Goal: Information Seeking & Learning: Find specific fact

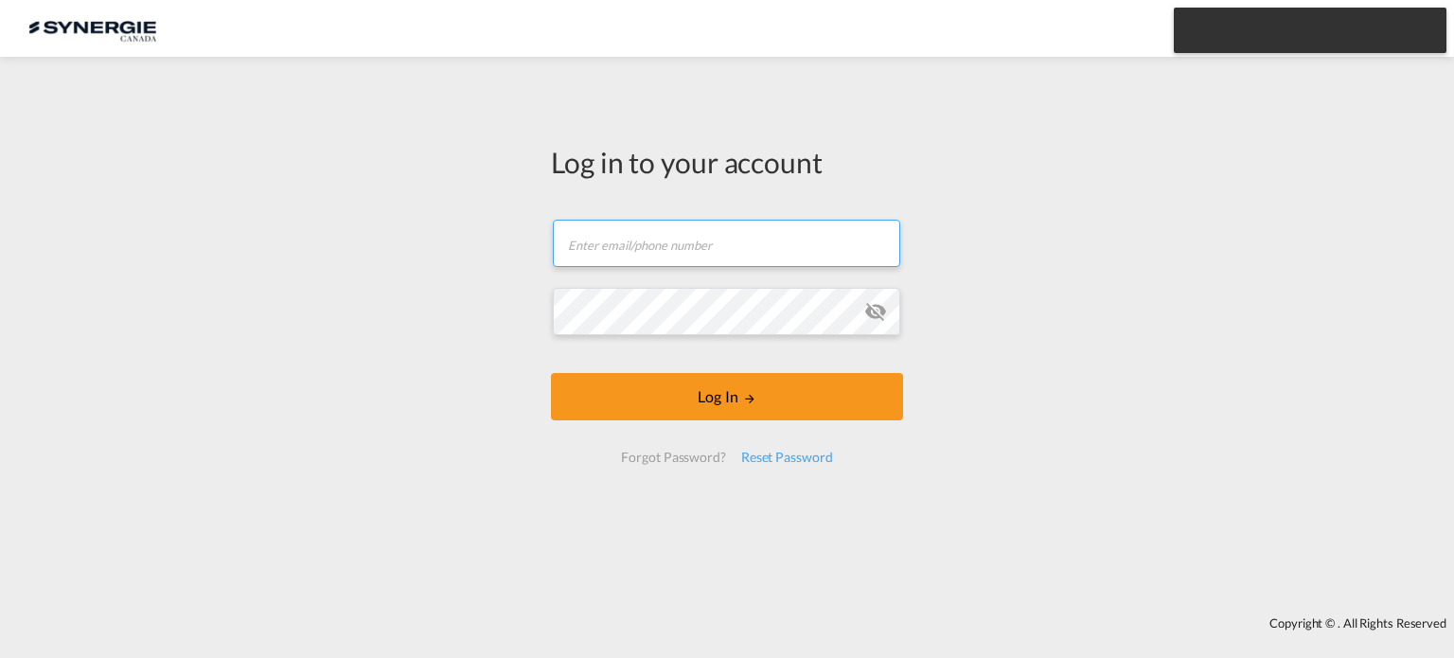
type input "[EMAIL_ADDRESS][DOMAIN_NAME]"
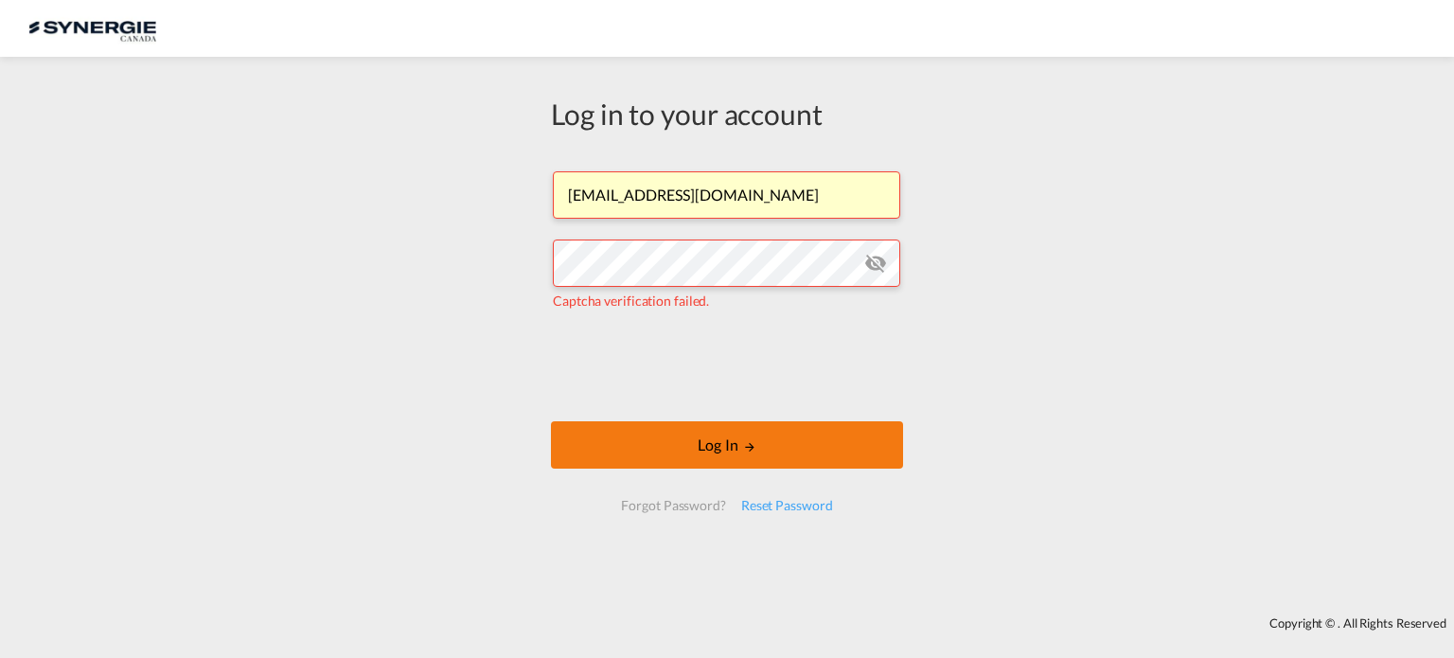
click at [774, 460] on button "Log In" at bounding box center [727, 444] width 352 height 47
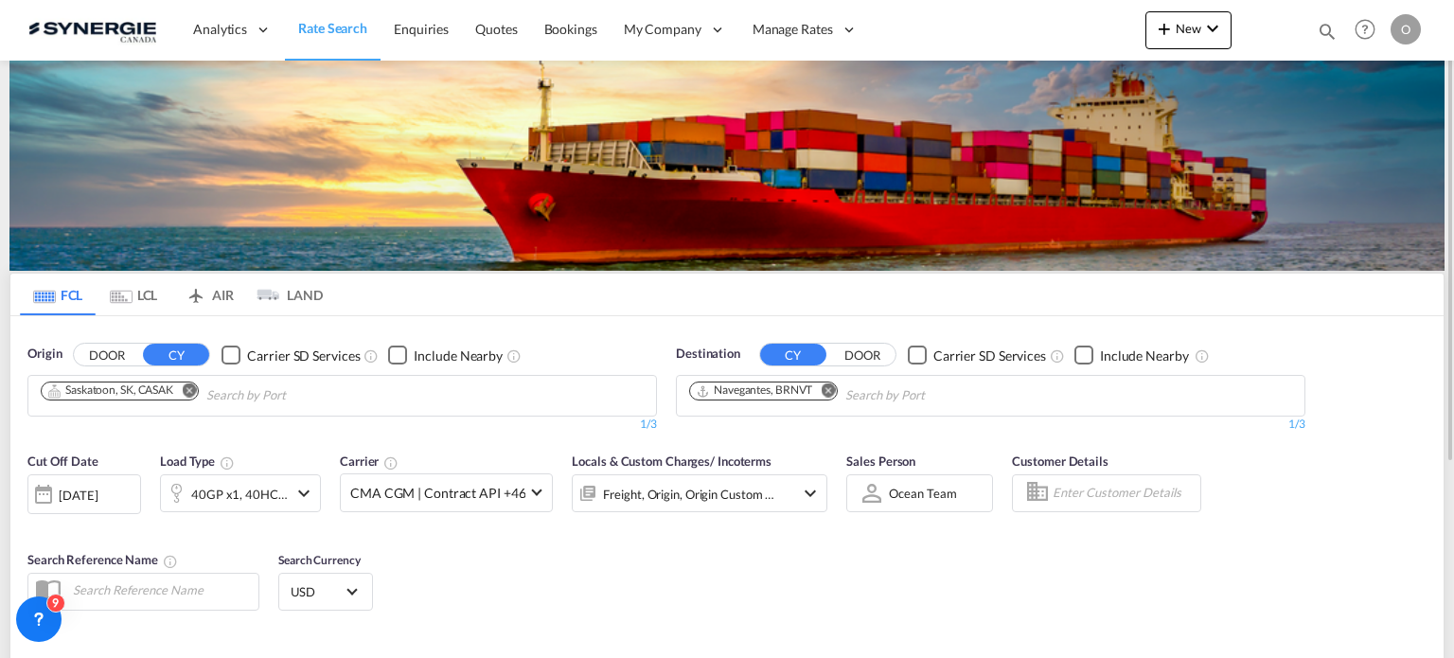
click at [1332, 32] on md-icon "icon-magnify" at bounding box center [1327, 31] width 21 height 21
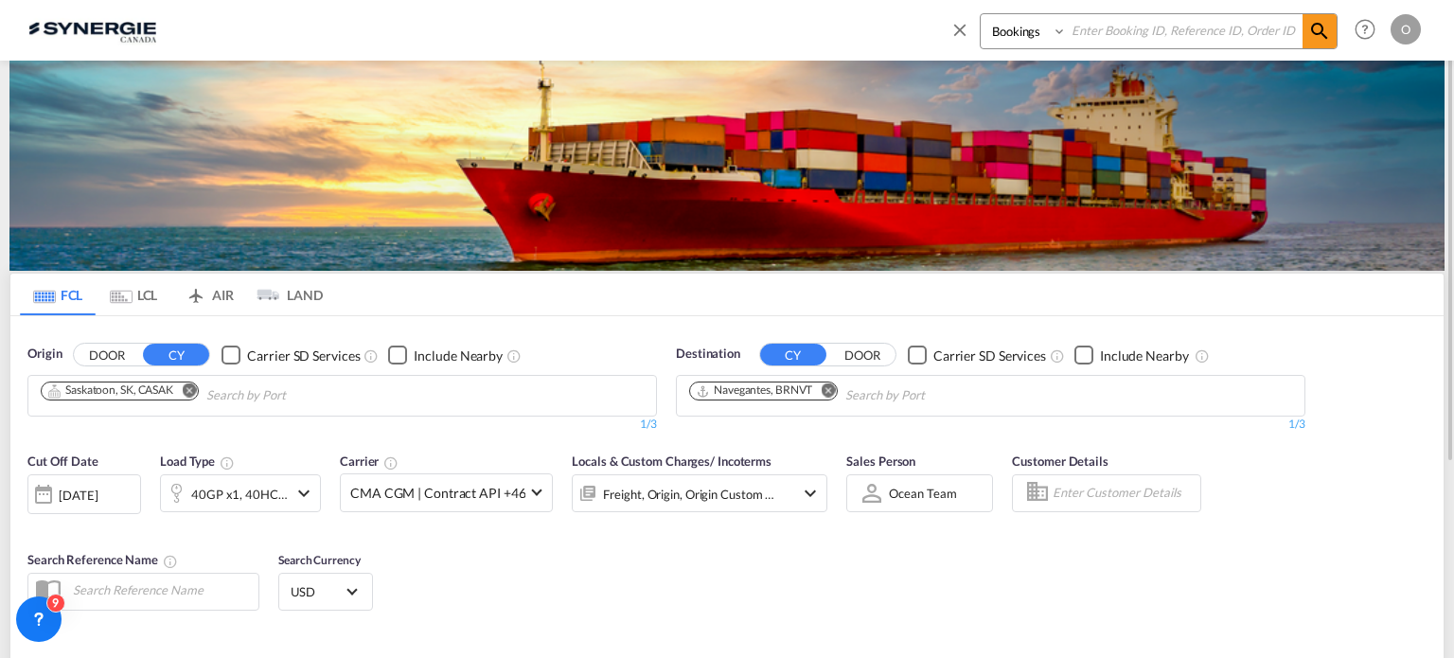
click at [1029, 41] on select "Bookings Quotes Enquiries" at bounding box center [1026, 31] width 90 height 34
select select "Quotes"
click at [981, 14] on select "Bookings Quotes Enquiries" at bounding box center [1026, 31] width 90 height 34
paste input "SYC000013962"
type input "SYC000013962"
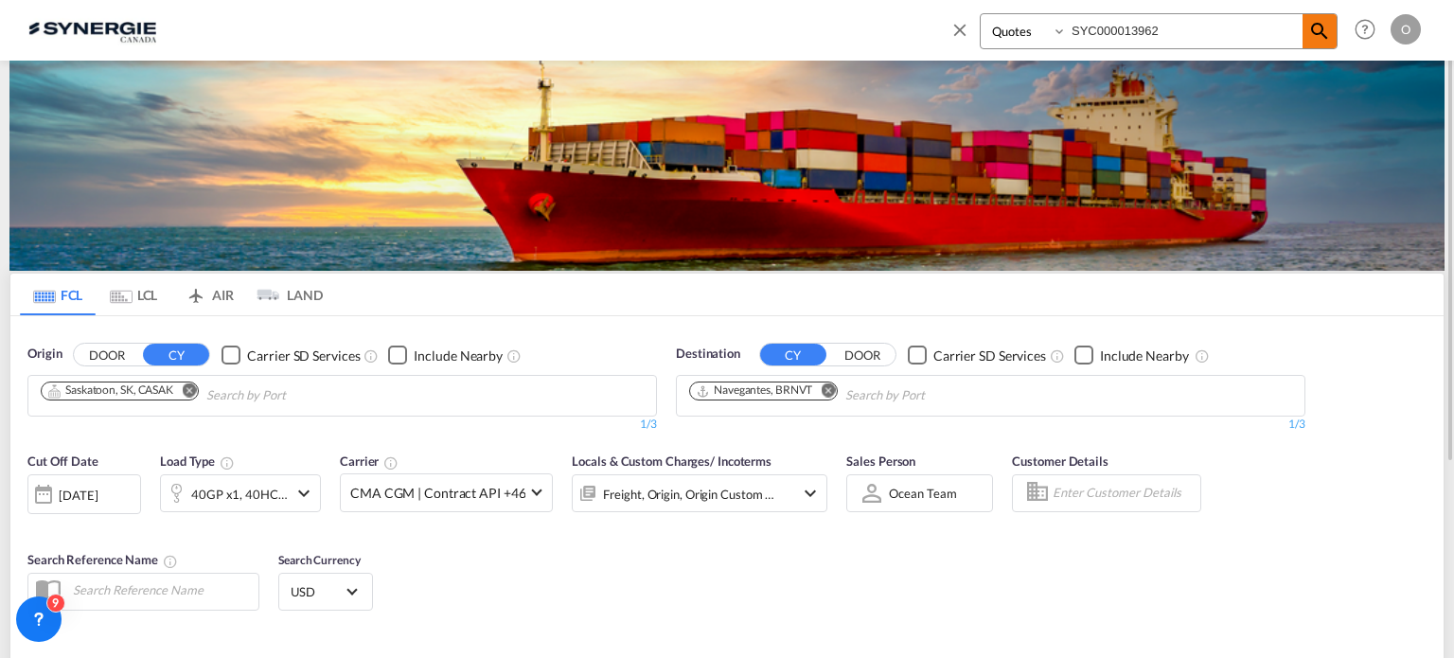
click at [1317, 35] on md-icon "icon-magnify" at bounding box center [1320, 31] width 23 height 23
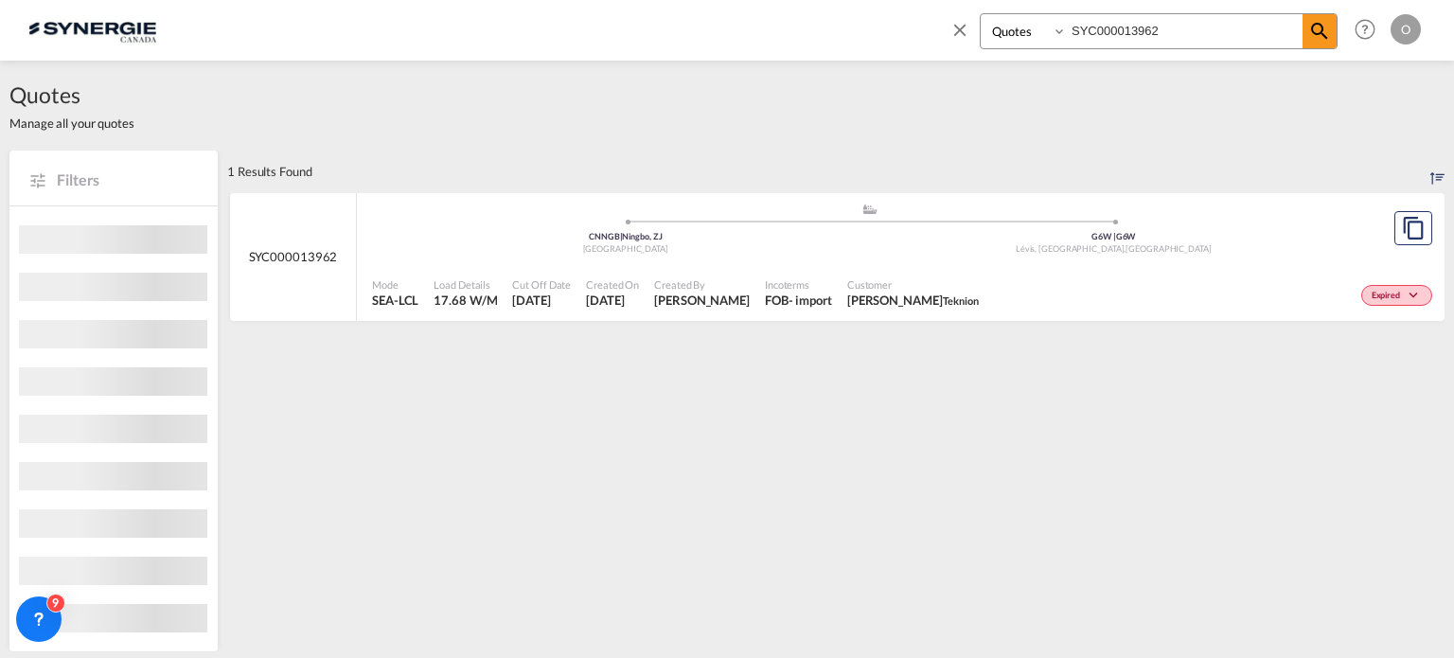
click at [729, 298] on span "[PERSON_NAME]" at bounding box center [702, 300] width 96 height 17
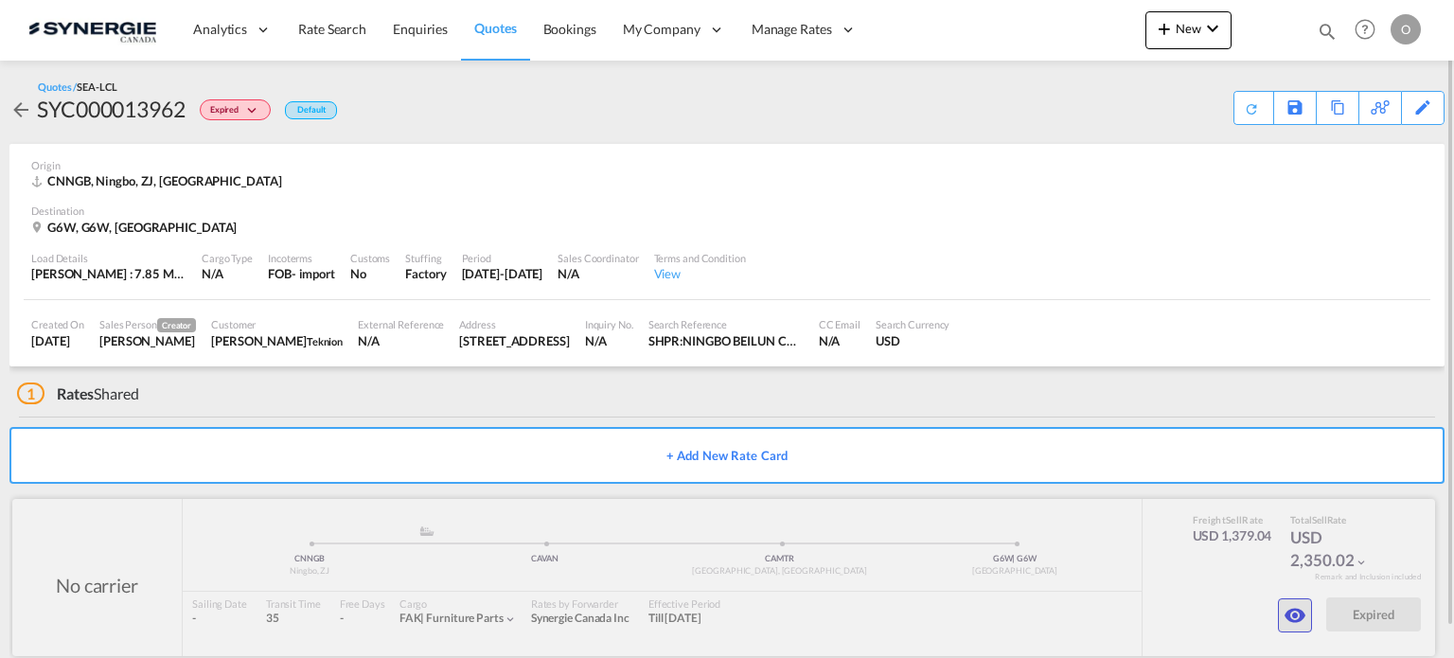
click at [1298, 616] on md-icon "icon-eye" at bounding box center [1295, 615] width 23 height 23
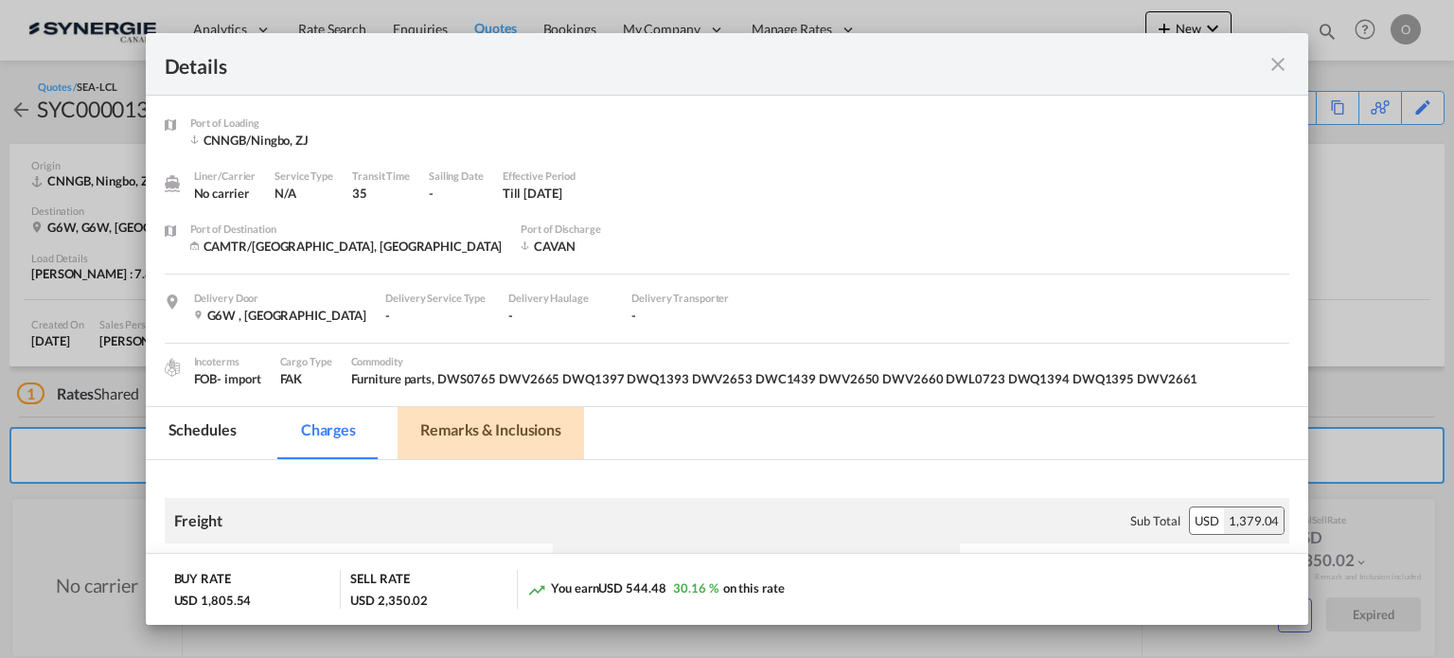
click at [529, 420] on md-tab-item "Remarks & Inclusions" at bounding box center [491, 433] width 187 height 52
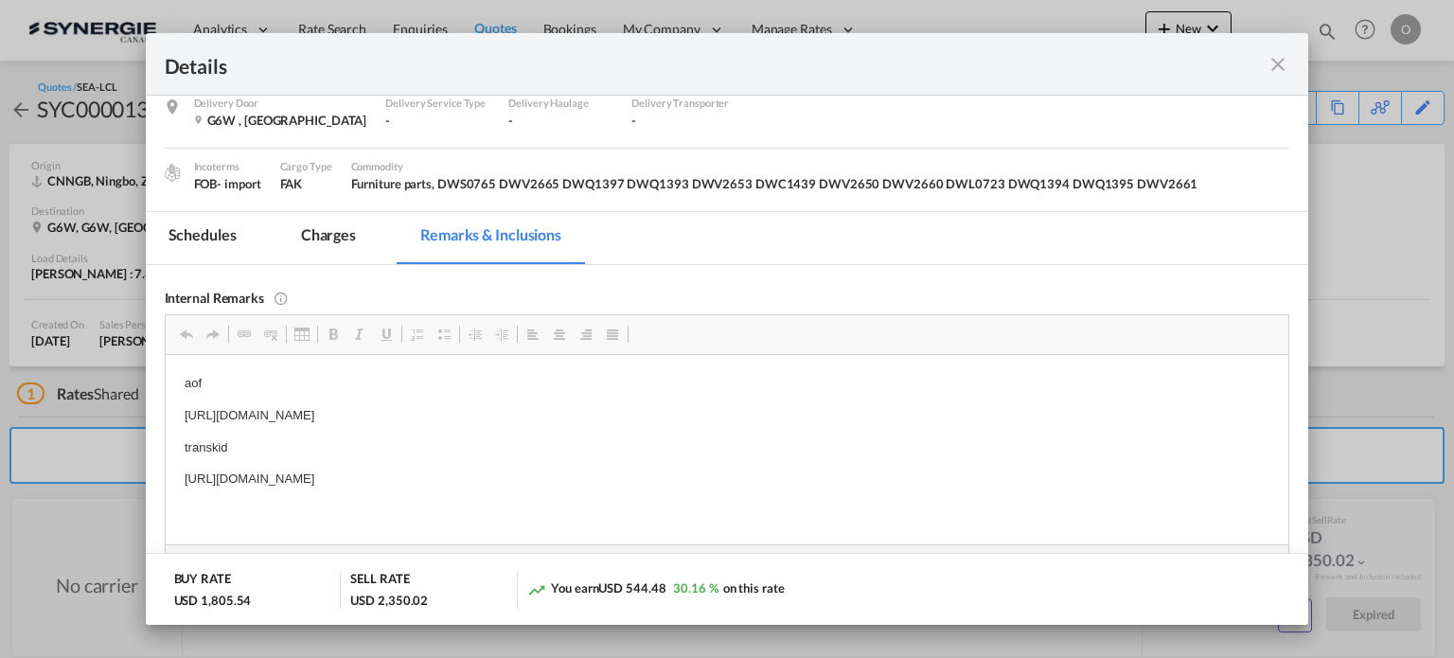
scroll to position [327, 0]
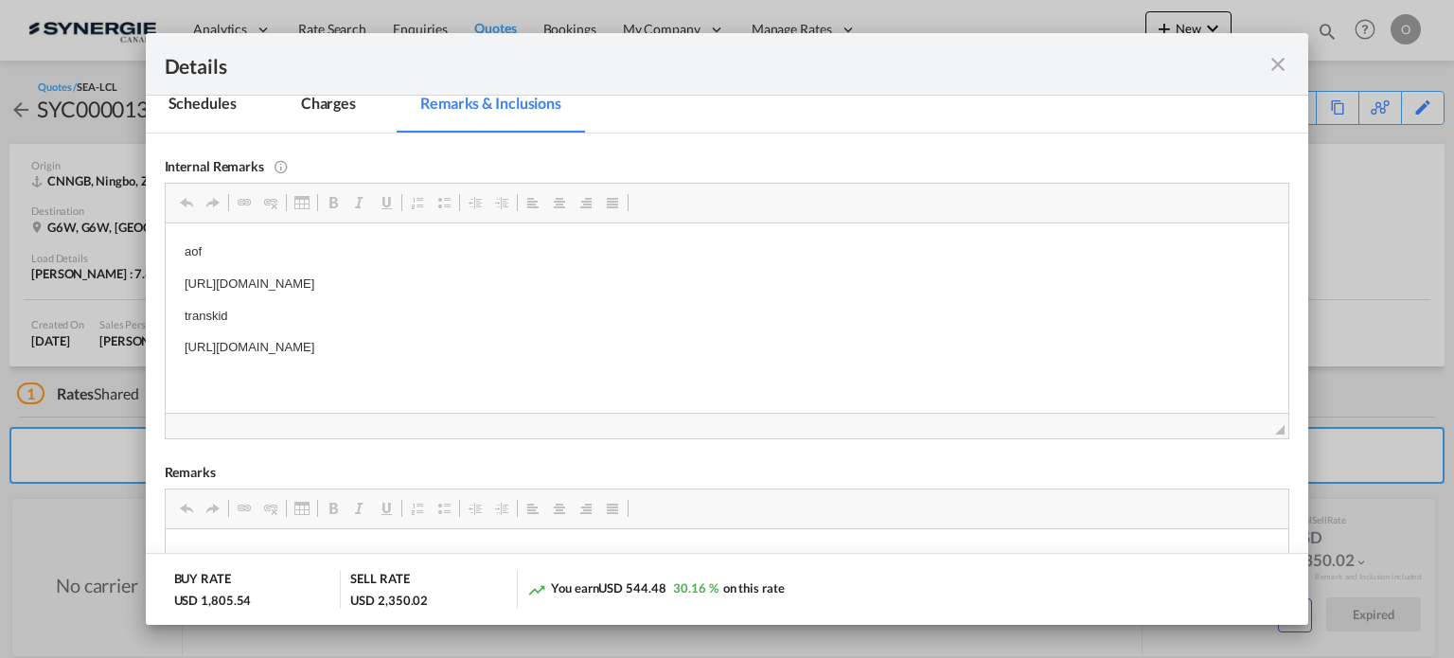
drag, startPoint x: 180, startPoint y: 346, endPoint x: 668, endPoint y: 338, distance: 488.6
copy p "[URL][DOMAIN_NAME]"
